Goal: Check status: Check status

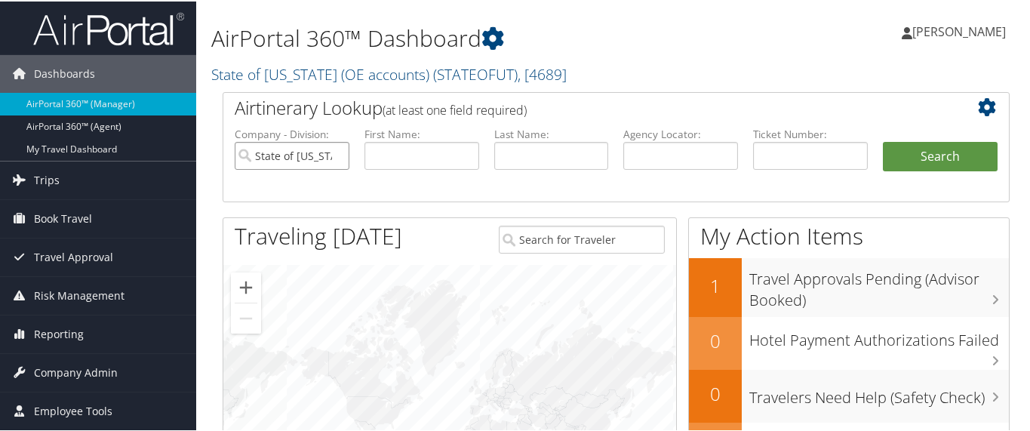
click at [334, 154] on input "State of [US_STATE] (OE accounts)" at bounding box center [292, 154] width 115 height 28
click at [379, 154] on input "text" at bounding box center [421, 154] width 115 height 28
paste input "[PERSON_NAME]"
drag, startPoint x: 411, startPoint y: 150, endPoint x: 478, endPoint y: 157, distance: 67.5
click at [478, 157] on li "First Name: [PERSON_NAME]" at bounding box center [422, 160] width 130 height 70
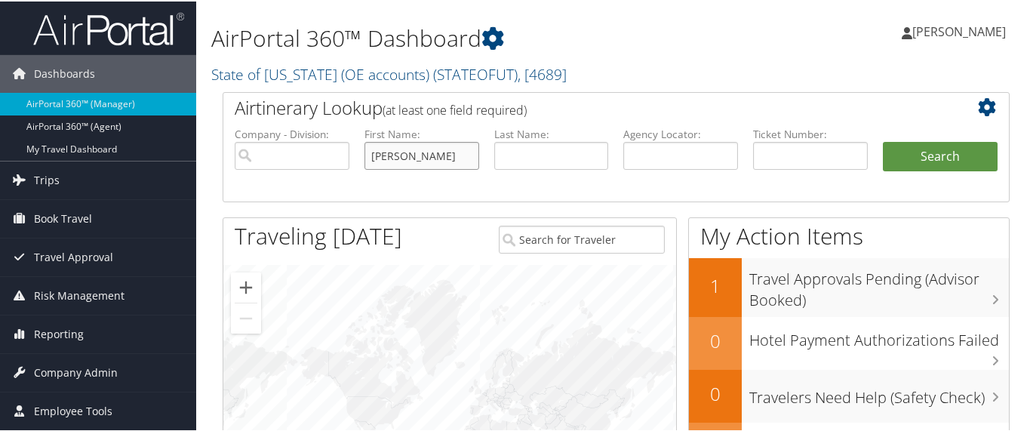
type input "[PERSON_NAME]"
click at [514, 146] on input "text" at bounding box center [551, 154] width 115 height 28
paste input "[PERSON_NAME]"
drag, startPoint x: 537, startPoint y: 152, endPoint x: 473, endPoint y: 157, distance: 64.3
click at [473, 157] on ul "Company - Division: First Name: [PERSON_NAME] Last Name: [PERSON_NAME] Agency L…" at bounding box center [616, 162] width 778 height 75
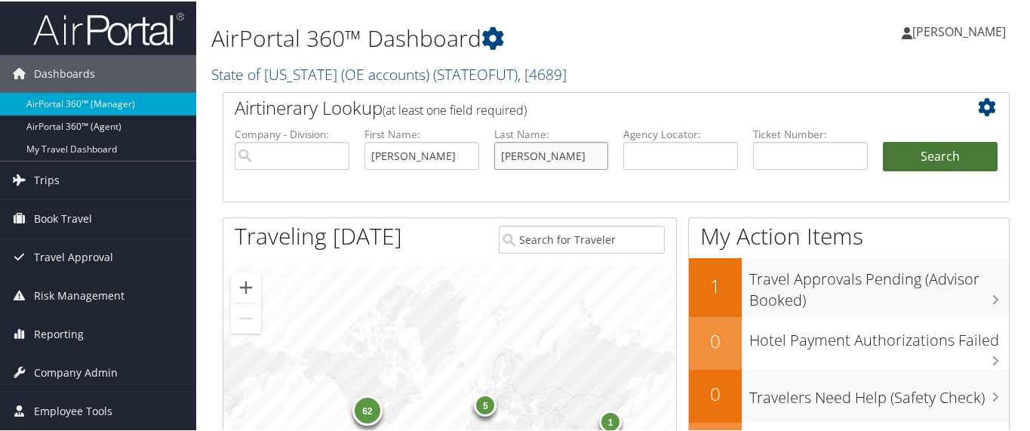
type input "[PERSON_NAME]"
click at [903, 155] on button "Search" at bounding box center [940, 155] width 115 height 30
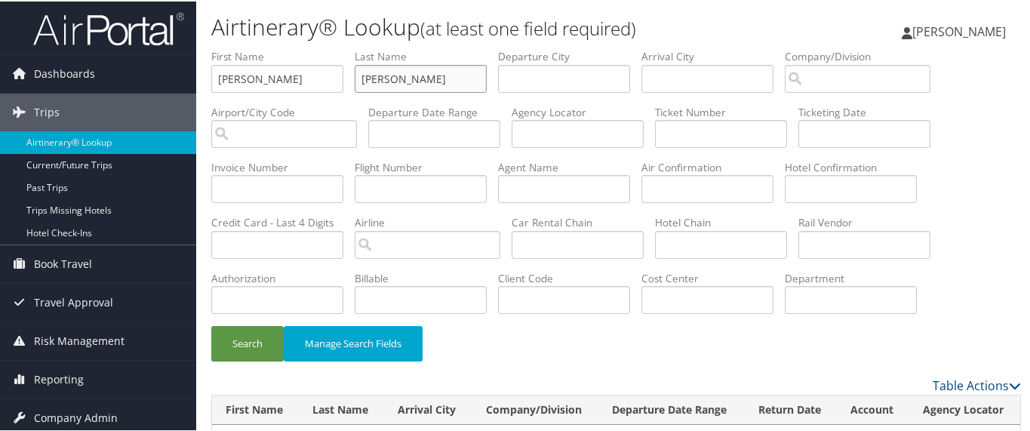
click at [356, 75] on input "[PERSON_NAME]" at bounding box center [421, 77] width 132 height 28
